Goal: Transaction & Acquisition: Book appointment/travel/reservation

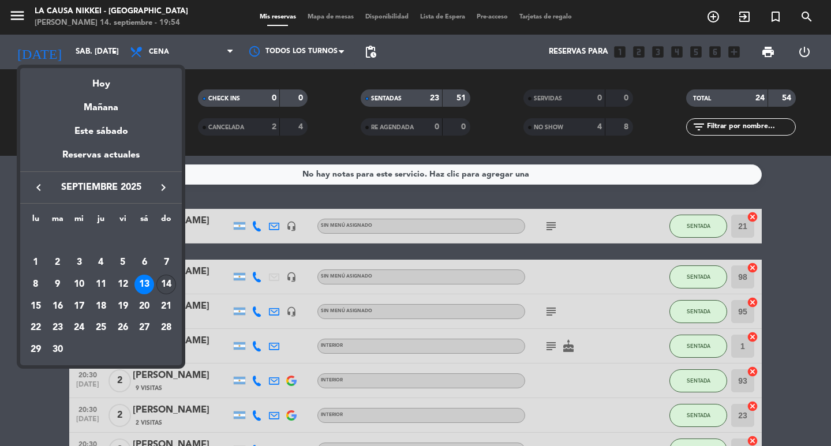
click at [164, 282] on div "14" at bounding box center [166, 285] width 20 height 20
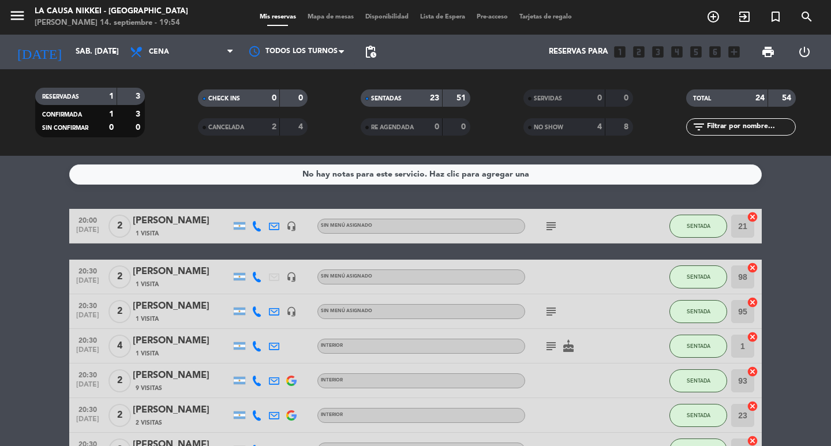
type input "dom. [DATE]"
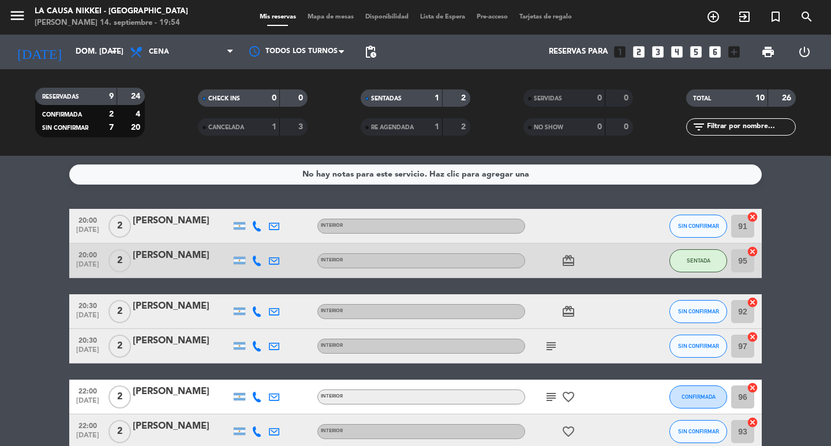
click at [643, 50] on icon "looks_two" at bounding box center [638, 51] width 15 height 15
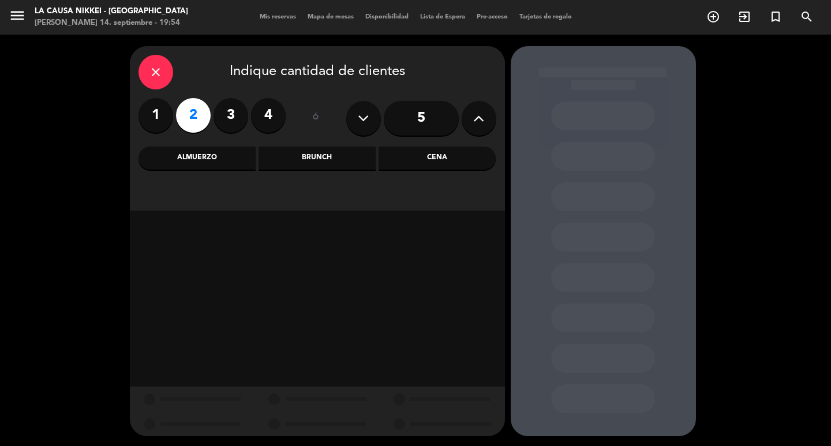
click at [421, 160] on div "Cena" at bounding box center [436, 158] width 117 height 23
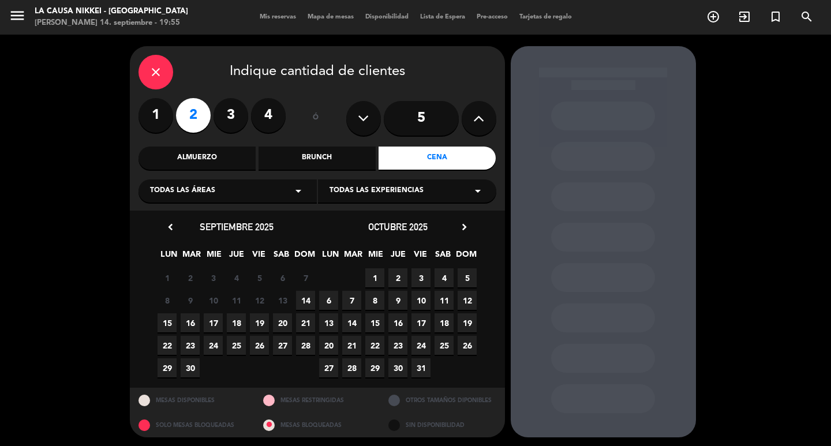
click at [305, 303] on span "14" at bounding box center [305, 300] width 19 height 19
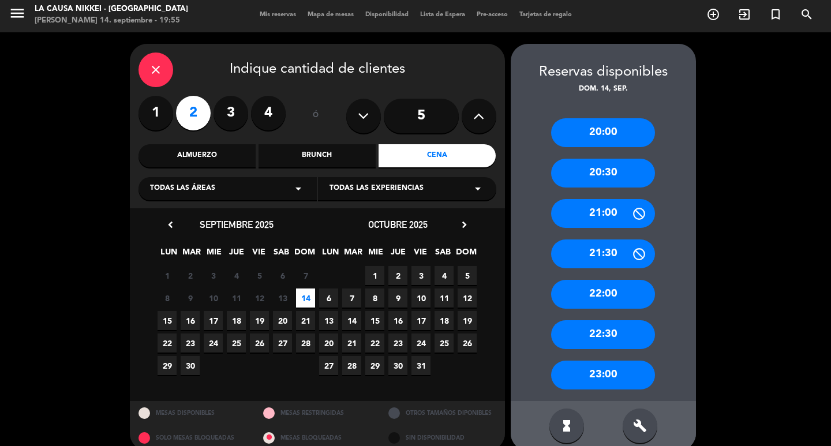
click at [612, 299] on div "22:00" at bounding box center [603, 294] width 104 height 29
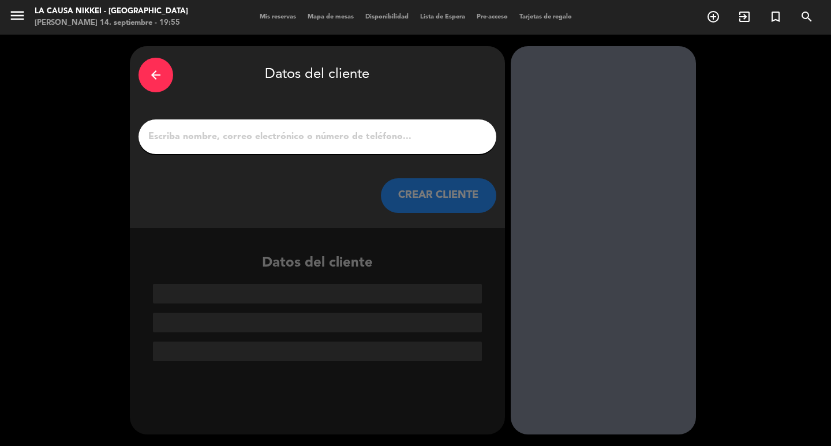
scroll to position [0, 0]
click at [334, 137] on input "1" at bounding box center [317, 137] width 340 height 16
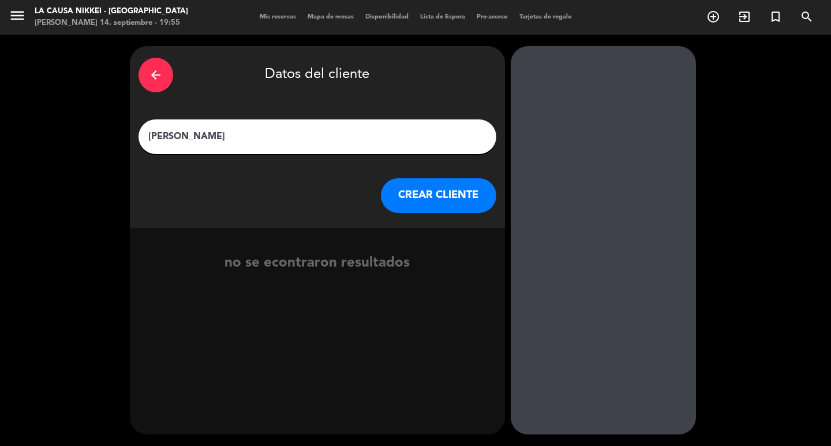
type input "[PERSON_NAME]"
click at [429, 201] on button "CREAR CLIENTE" at bounding box center [438, 195] width 115 height 35
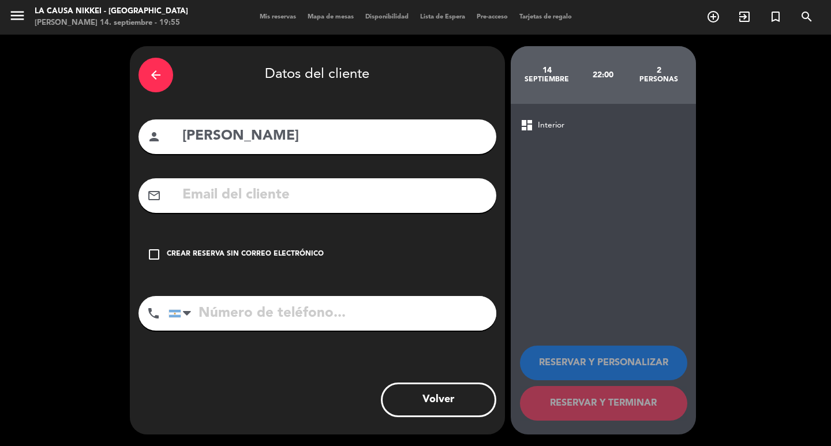
click at [145, 250] on div "check_box_outline_blank Crear reserva sin correo electrónico" at bounding box center [317, 254] width 358 height 35
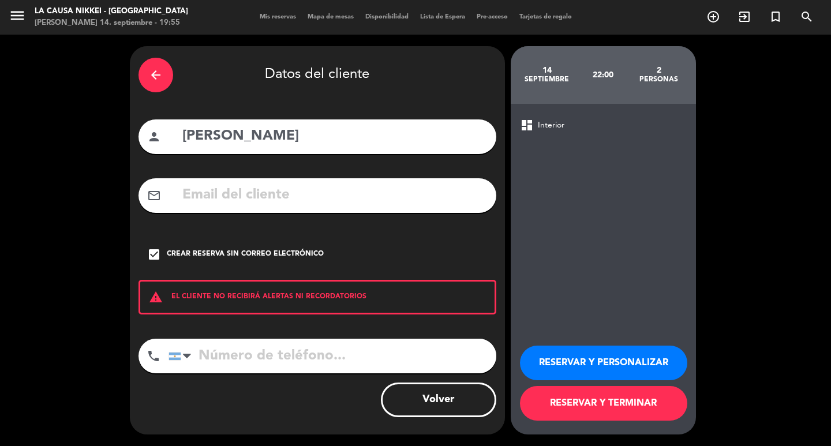
click at [630, 362] on button "RESERVAR Y PERSONALIZAR" at bounding box center [603, 363] width 167 height 35
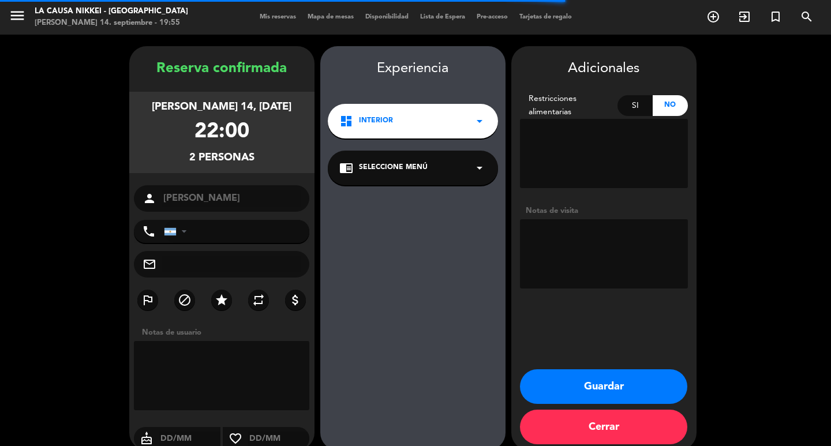
scroll to position [16, 0]
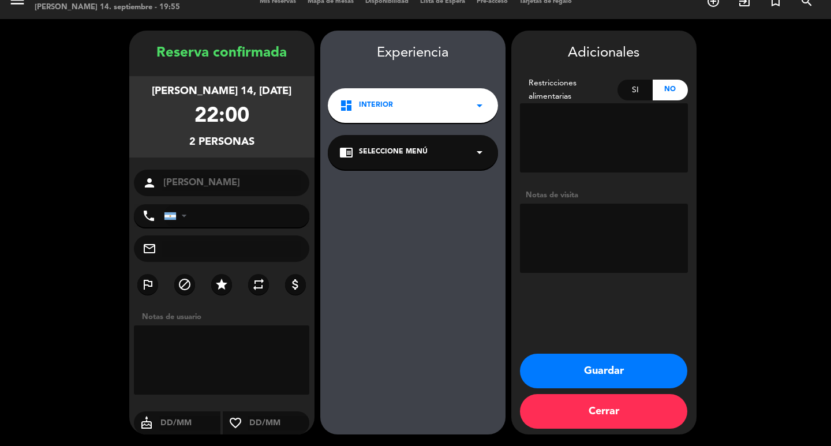
click at [552, 215] on textarea at bounding box center [604, 238] width 168 height 69
type textarea "BB Sabores del mundo"
click at [591, 370] on button "Guardar" at bounding box center [603, 371] width 167 height 35
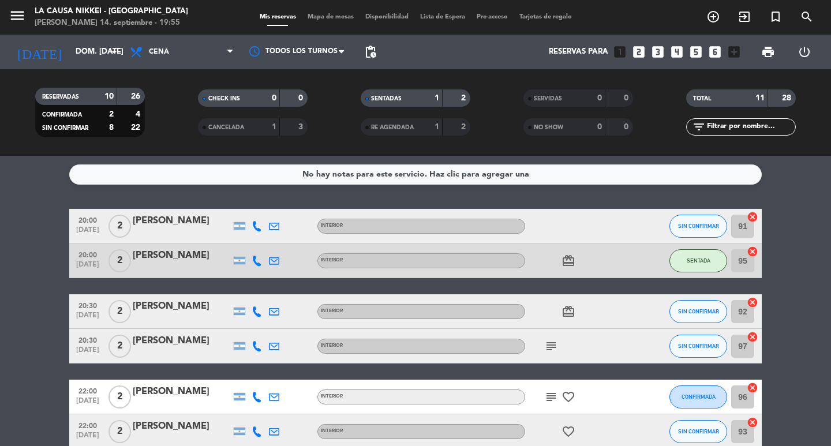
scroll to position [231, 0]
